Goal: Task Accomplishment & Management: Use online tool/utility

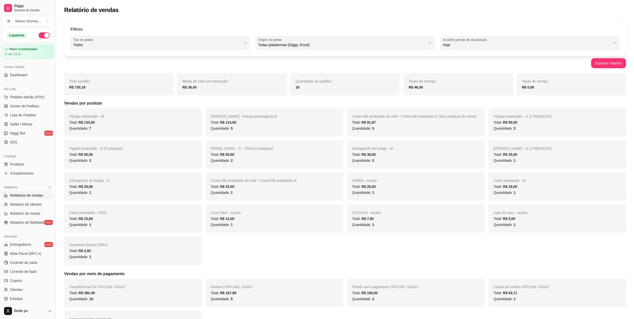
select select "ALL"
select select "0"
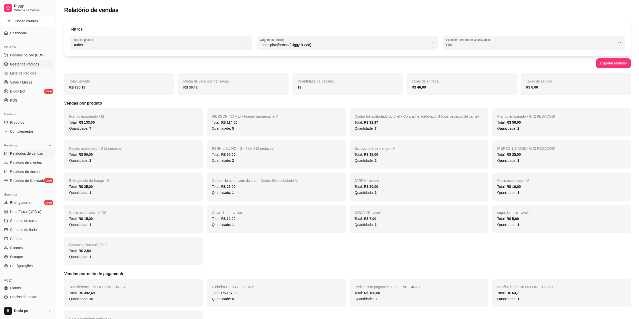
click at [31, 66] on span "Gestor de Pedidos" at bounding box center [24, 64] width 29 height 5
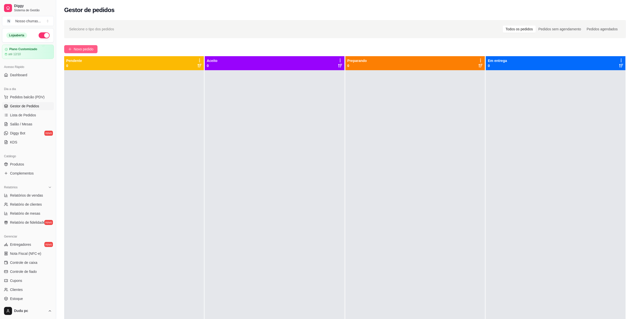
click at [83, 50] on span "Novo pedido" at bounding box center [84, 49] width 20 height 6
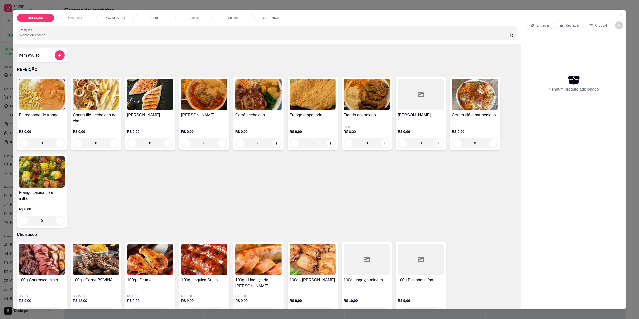
click at [54, 144] on div "0" at bounding box center [42, 143] width 46 height 10
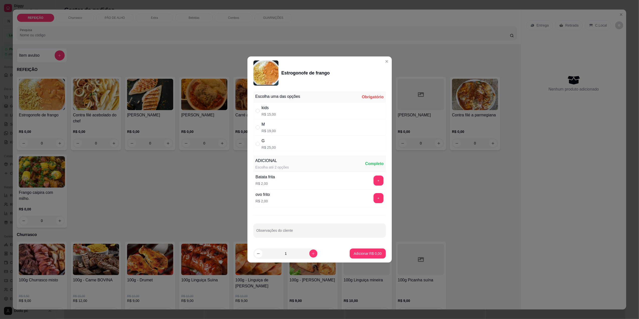
click at [265, 124] on div "M" at bounding box center [269, 124] width 14 height 6
radio input "true"
click at [353, 256] on p "Adicionar R$ 19,00" at bounding box center [366, 253] width 29 height 5
type input "1"
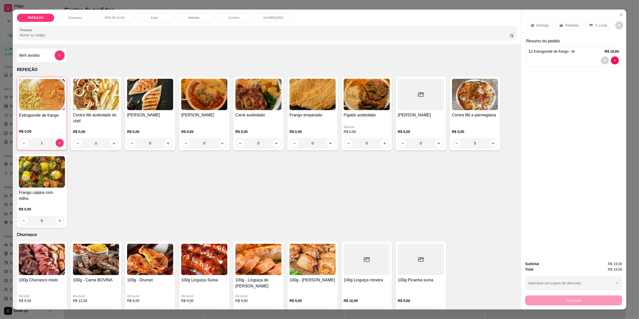
click at [542, 27] on p "Entrega" at bounding box center [543, 25] width 12 height 5
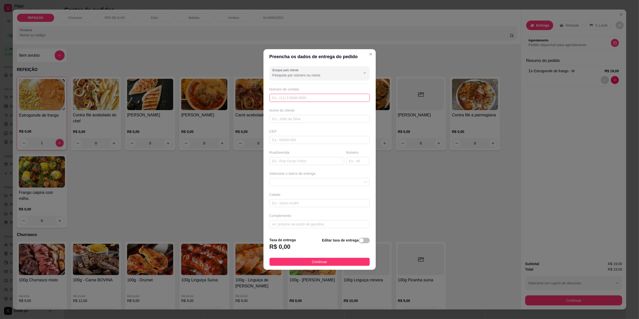
click at [315, 97] on input "text" at bounding box center [320, 98] width 100 height 8
type input "[PHONE_NUMBER]"
click at [308, 121] on input "text" at bounding box center [320, 119] width 100 height 8
type input "ueslei"
click at [286, 164] on input "text" at bounding box center [307, 161] width 75 height 8
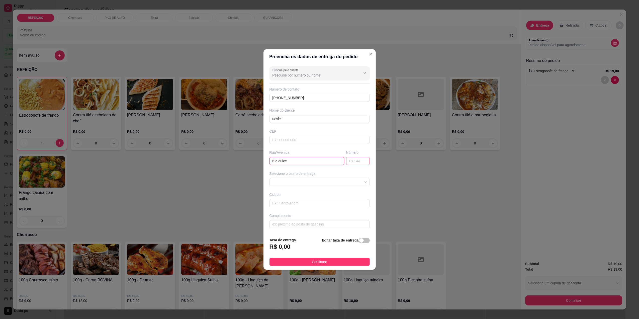
type input "rua dulce"
click at [348, 159] on input "text" at bounding box center [358, 161] width 24 height 8
click at [349, 178] on div at bounding box center [320, 182] width 100 height 8
type input "343"
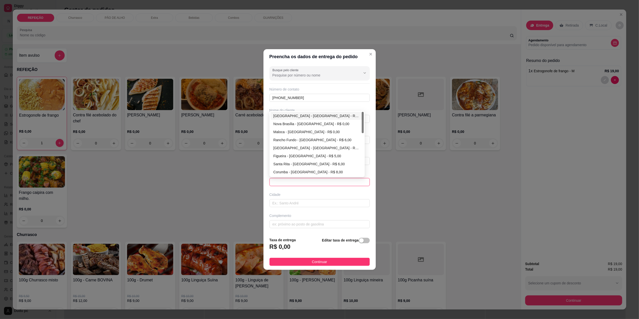
click at [328, 116] on div "[GEOGRAPHIC_DATA] - [GEOGRAPHIC_DATA] - R$ 0,00" at bounding box center [317, 116] width 87 height 6
type input "[GEOGRAPHIC_DATA]"
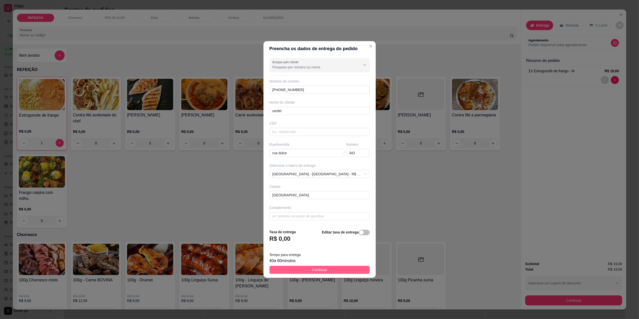
click at [292, 263] on div "40 a 60 minutos" at bounding box center [320, 261] width 100 height 6
click at [292, 276] on footer "Taxa de entrega R$ 0,00 Editar taxa de entrega Tempo para entrega 40 a 60 minut…" at bounding box center [320, 251] width 112 height 53
click at [292, 268] on button "Continuar" at bounding box center [320, 270] width 100 height 8
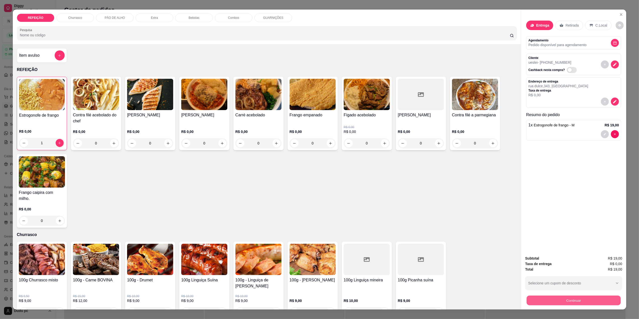
click at [550, 303] on button "Continuar" at bounding box center [574, 300] width 94 height 10
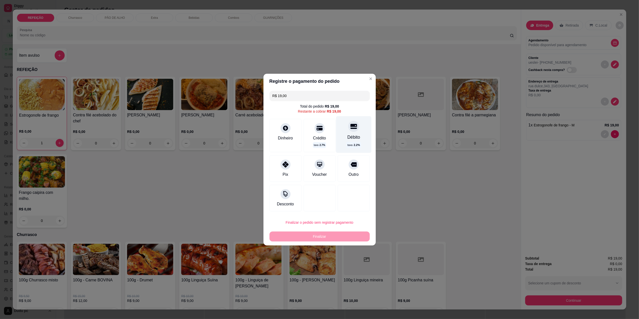
click at [349, 142] on div "taxa 2.2 %" at bounding box center [353, 145] width 15 height 6
type input "R$ 0,00"
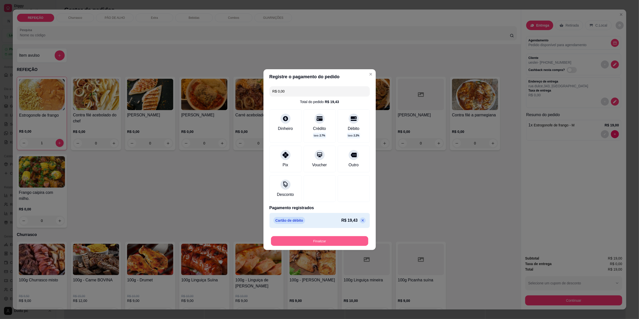
click at [309, 244] on button "Finalizar" at bounding box center [319, 241] width 97 height 10
type input "0"
type input "-R$ 19,00"
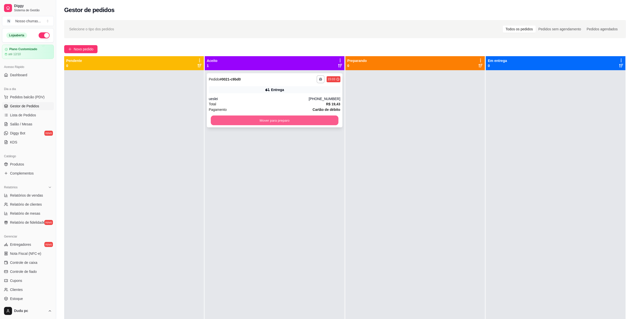
click at [312, 121] on button "Mover para preparo" at bounding box center [275, 121] width 128 height 10
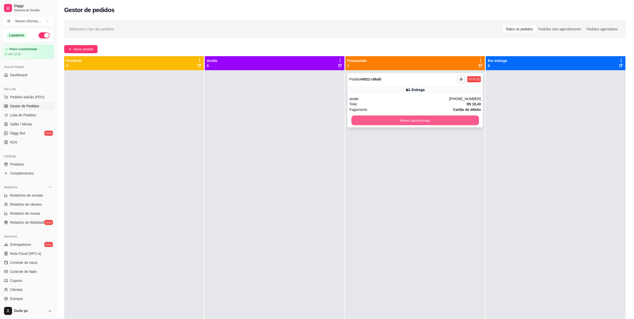
click at [361, 124] on button "Mover para entrega" at bounding box center [415, 121] width 128 height 10
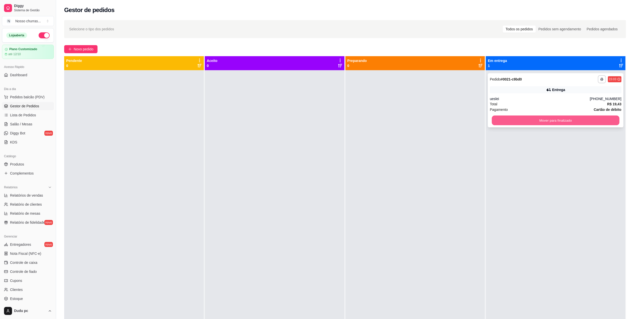
click at [498, 124] on button "Mover para finalizado" at bounding box center [556, 121] width 128 height 10
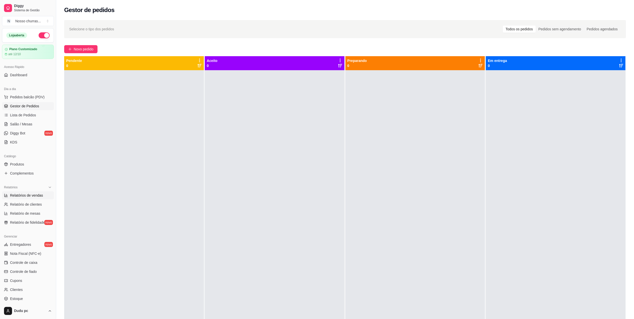
click at [33, 195] on span "Relatórios de vendas" at bounding box center [26, 195] width 33 height 5
select select "ALL"
select select "0"
